Goal: Use online tool/utility: Utilize a website feature to perform a specific function

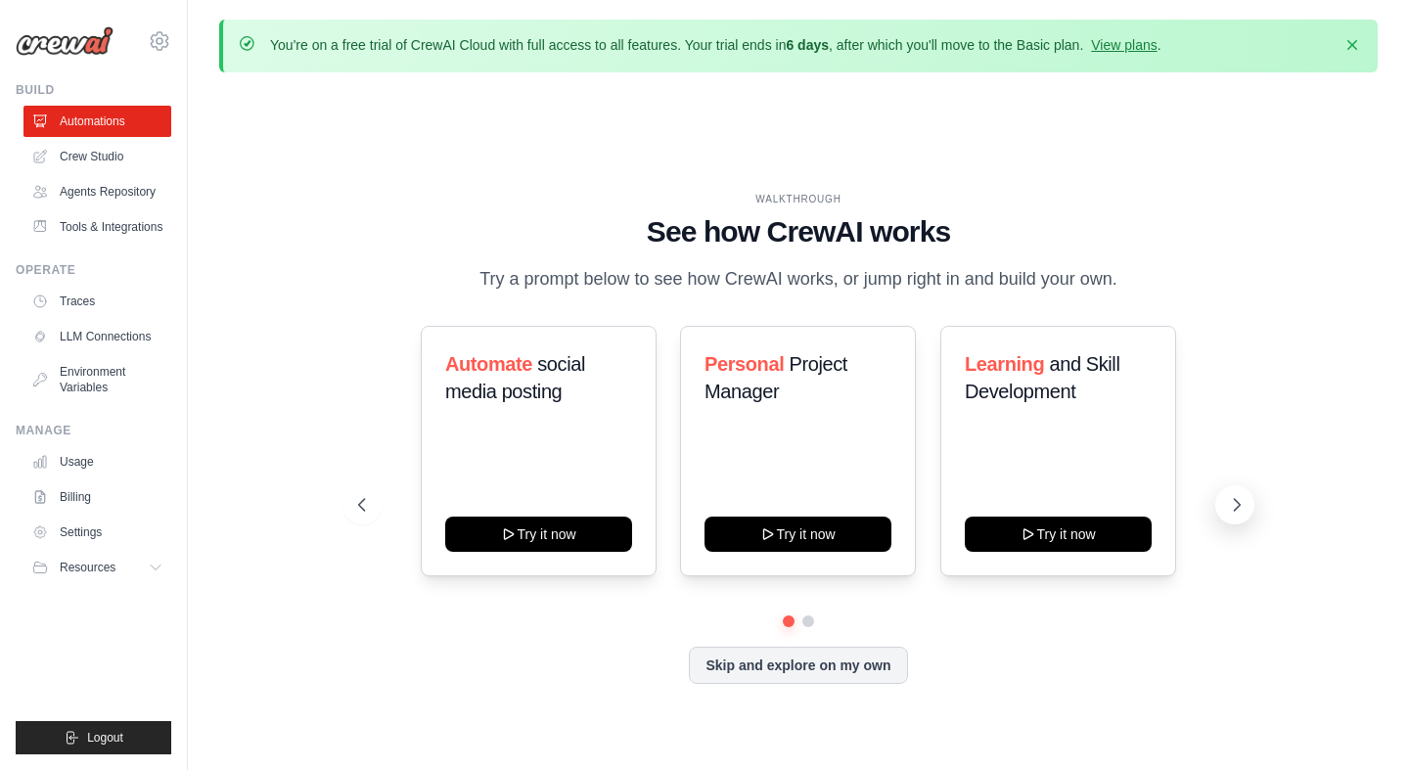
click at [1234, 506] on icon at bounding box center [1237, 505] width 20 height 20
click at [366, 506] on icon at bounding box center [360, 505] width 20 height 20
click at [526, 535] on button "Try it now" at bounding box center [538, 532] width 187 height 35
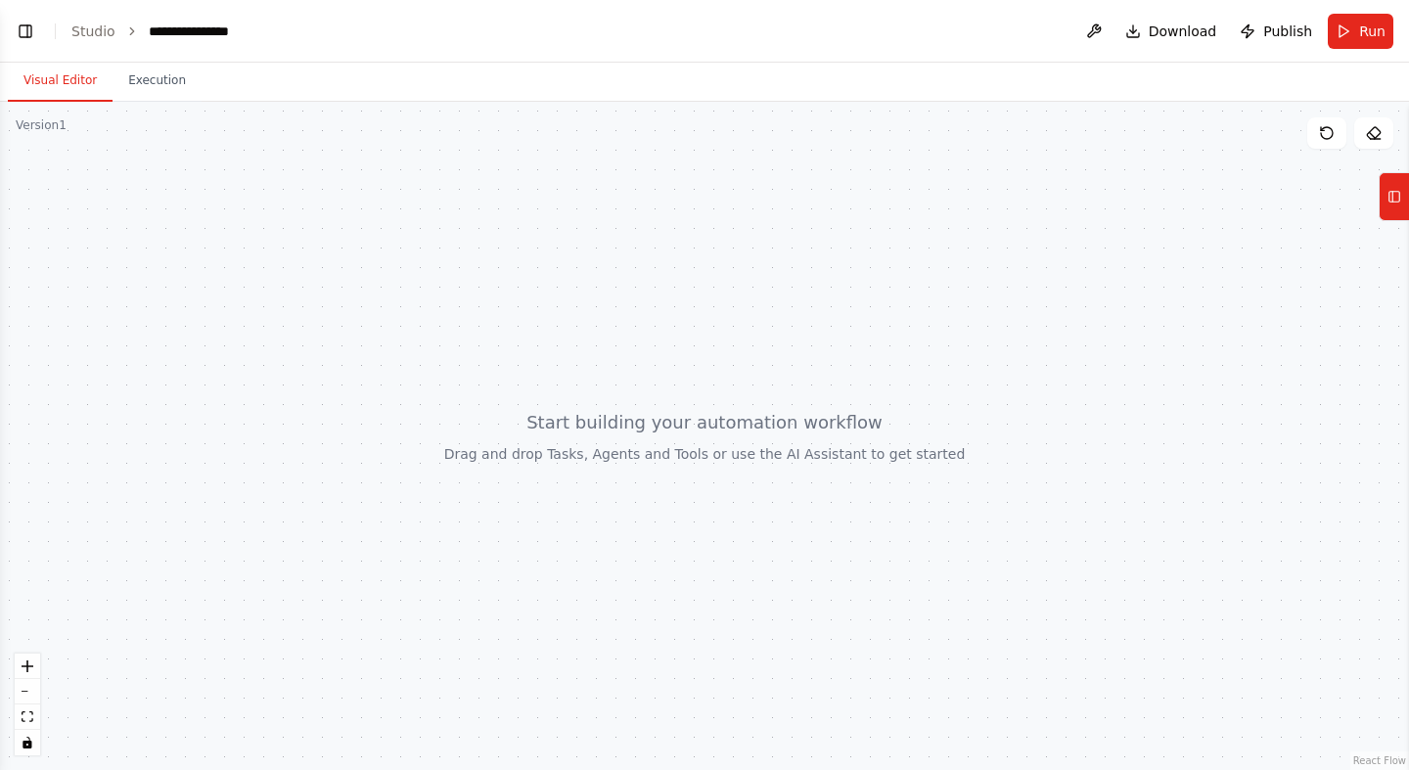
click at [104, 40] on li "Studio" at bounding box center [93, 32] width 44 height 20
click at [101, 27] on link "Studio" at bounding box center [93, 31] width 44 height 16
